Goal: Transaction & Acquisition: Purchase product/service

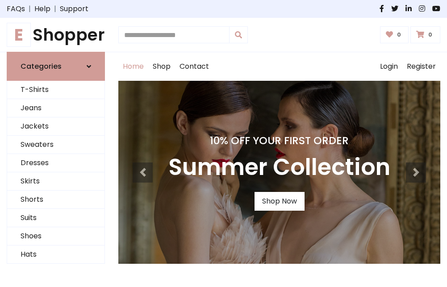
click at [223, 143] on h4 "10% Off Your First Order" at bounding box center [279, 140] width 222 height 12
click at [279, 201] on link "Shop Now" at bounding box center [279, 201] width 50 height 19
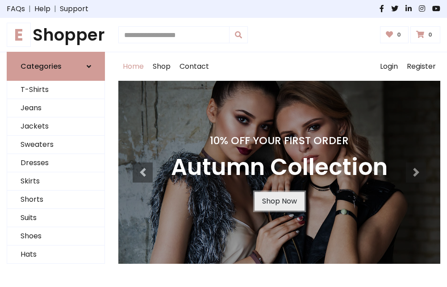
click at [279, 201] on link "Shop Now" at bounding box center [279, 201] width 50 height 19
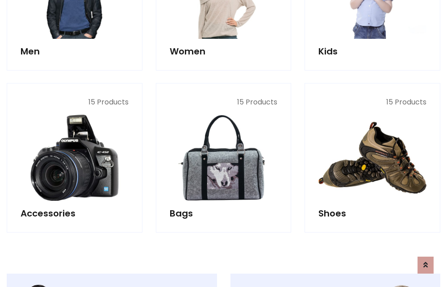
scroll to position [890, 0]
